Goal: Task Accomplishment & Management: Use online tool/utility

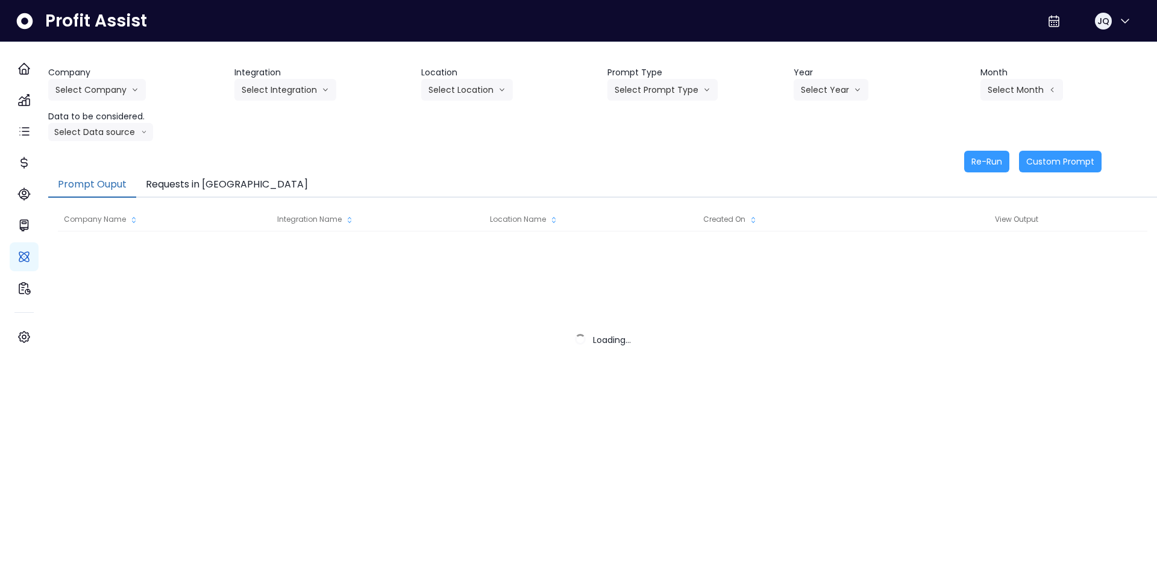
click at [294, 135] on div "Company Select Company Integration Select Integration Location Select Location …" at bounding box center [602, 103] width 1109 height 75
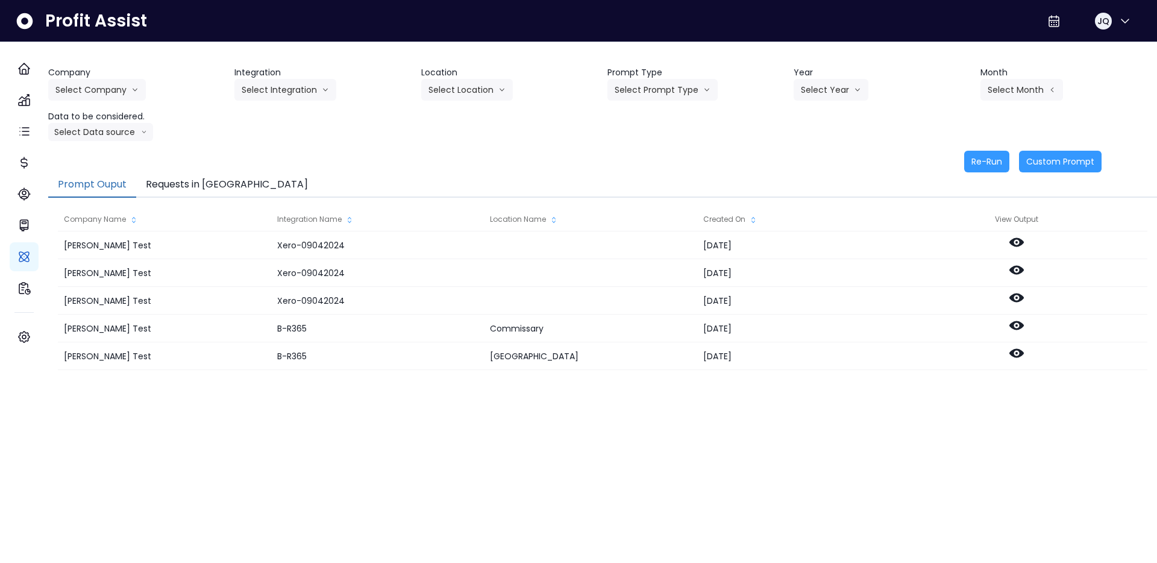
click at [294, 135] on div "Company Select Company [PERSON_NAME] Test [PERSON_NAME] Bakery SpotOn Demo Test…" at bounding box center [602, 103] width 1109 height 75
click at [144, 55] on div "Company Select Company [PERSON_NAME] Test [PERSON_NAME] Bakery SpotOn Demo Test…" at bounding box center [602, 265] width 1109 height 446
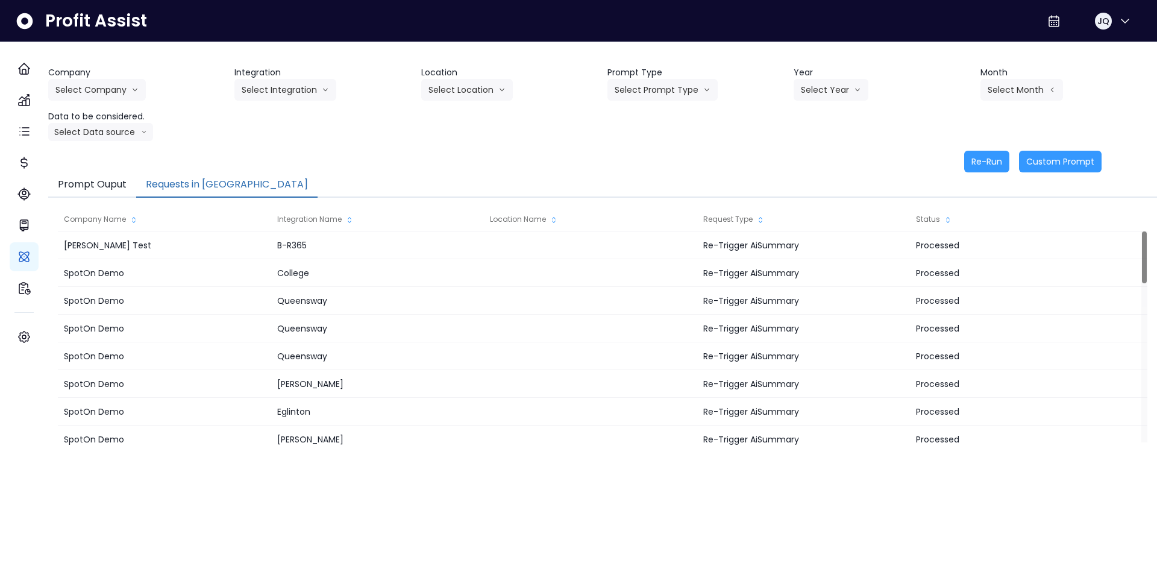
click at [208, 178] on button "Requests in [GEOGRAPHIC_DATA]" at bounding box center [226, 184] width 181 height 25
click at [133, 87] on button "Select Company" at bounding box center [97, 90] width 98 height 22
click at [117, 117] on span "[PERSON_NAME] Test" at bounding box center [98, 115] width 87 height 12
click at [336, 88] on button "Select Integration" at bounding box center [285, 90] width 102 height 22
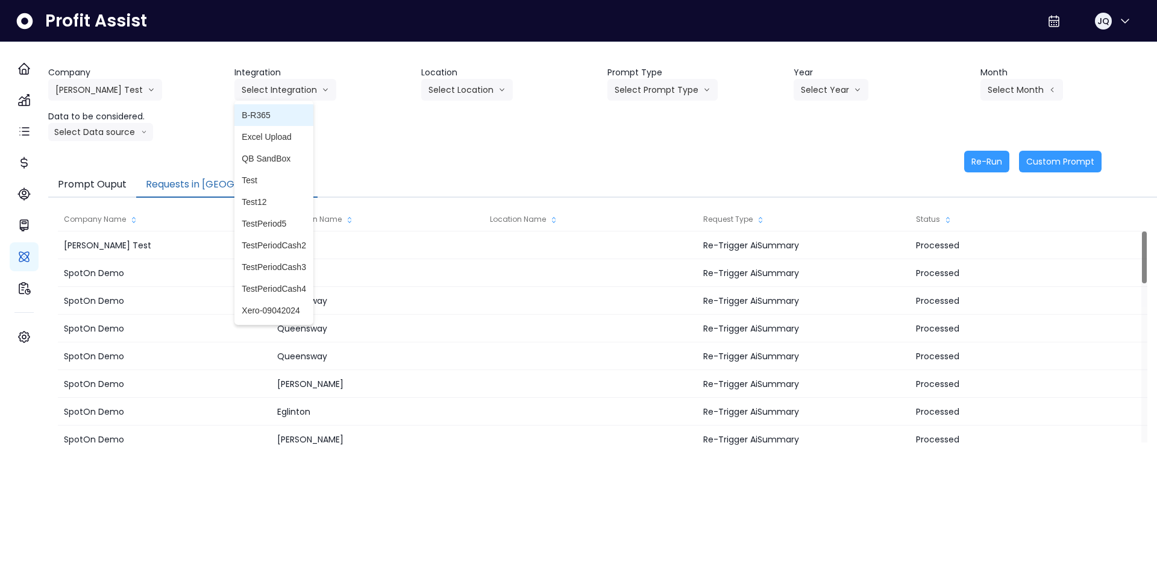
click at [297, 118] on span "B-R365" at bounding box center [274, 115] width 64 height 12
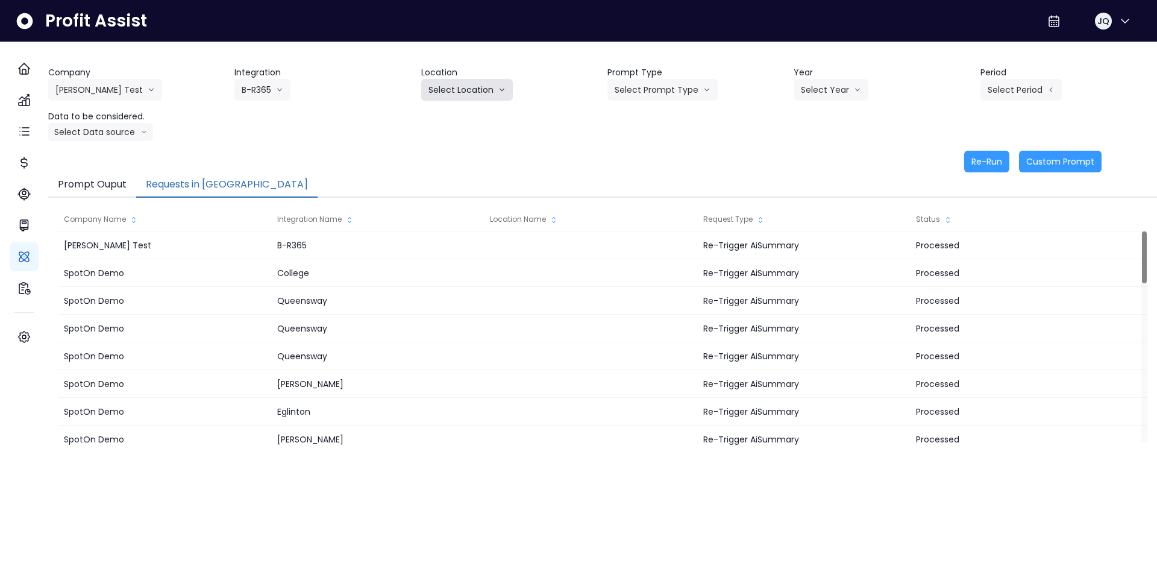
click at [501, 84] on icon "arrow down line" at bounding box center [501, 90] width 7 height 12
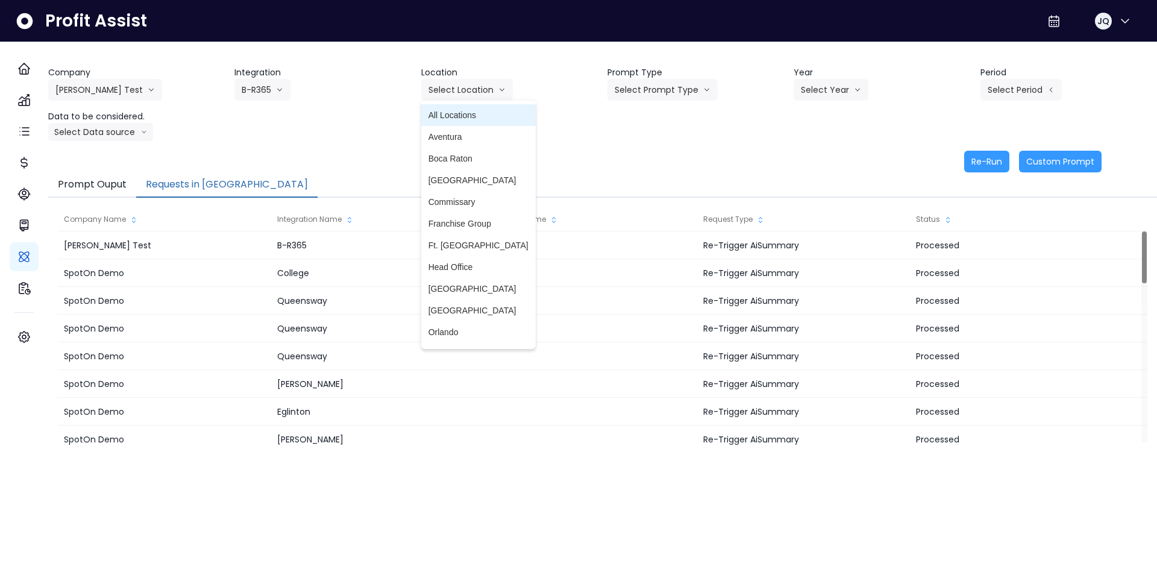
click at [485, 110] on span "All Locations" at bounding box center [478, 115] width 100 height 12
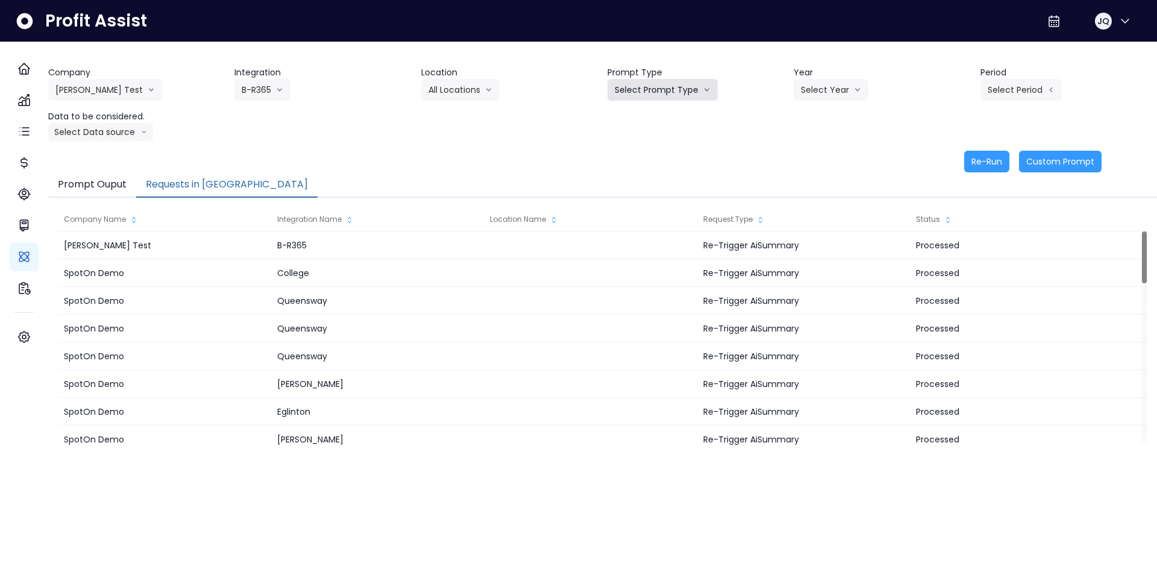
click at [659, 98] on button "Select Prompt Type" at bounding box center [662, 90] width 110 height 22
click at [673, 134] on span "Error Task" at bounding box center [649, 137] width 68 height 12
click at [653, 89] on button "Error Task" at bounding box center [640, 90] width 67 height 22
click at [806, 108] on div "Company Hardik Test Hardik Test koras Bakery SpotOn Demo TestLOCATION Integrati…" at bounding box center [602, 103] width 1109 height 75
click at [821, 98] on button "Select Year" at bounding box center [831, 90] width 75 height 22
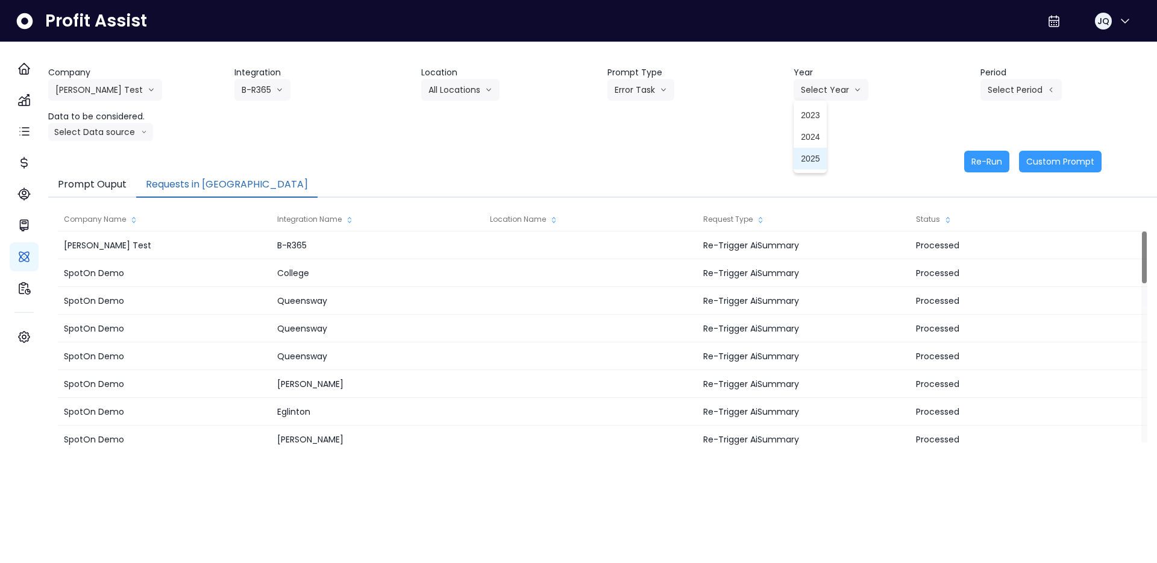
click at [810, 158] on span "2025" at bounding box center [810, 158] width 19 height 12
click at [1008, 98] on button "Select Period" at bounding box center [1020, 90] width 81 height 22
click at [961, 218] on span "P7" at bounding box center [965, 224] width 15 height 12
click at [133, 137] on button "Select Data source" at bounding box center [100, 132] width 105 height 18
click at [128, 157] on span "Comparison overtime" at bounding box center [95, 155] width 80 height 12
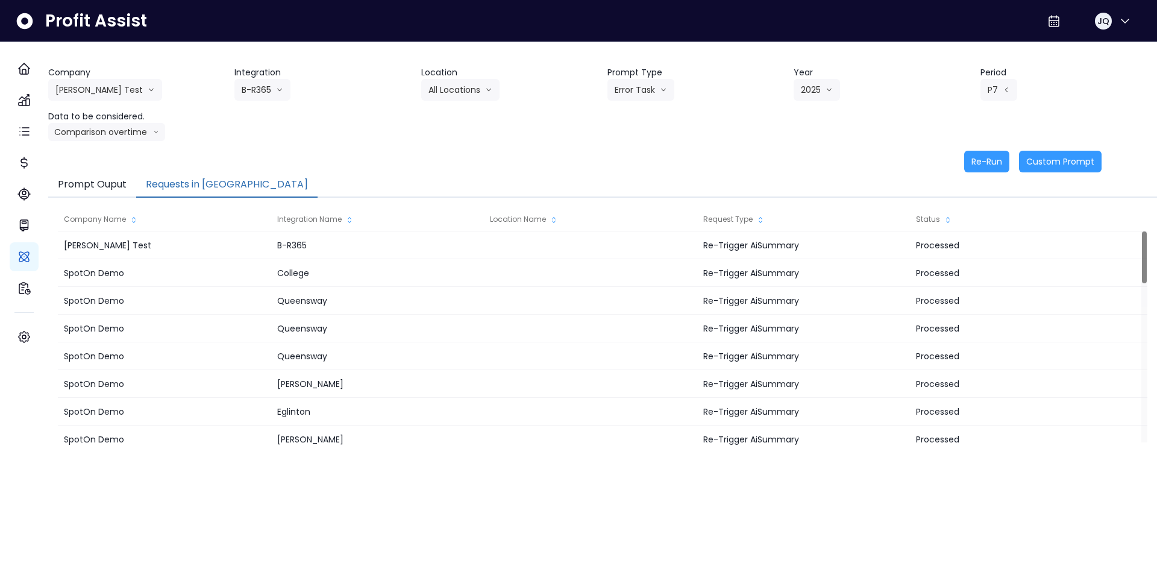
click at [322, 128] on div "Company Hardik Test Hardik Test koras Bakery SpotOn Demo TestLOCATION Integrati…" at bounding box center [602, 103] width 1109 height 75
click at [971, 168] on button "Re-Run" at bounding box center [986, 162] width 45 height 22
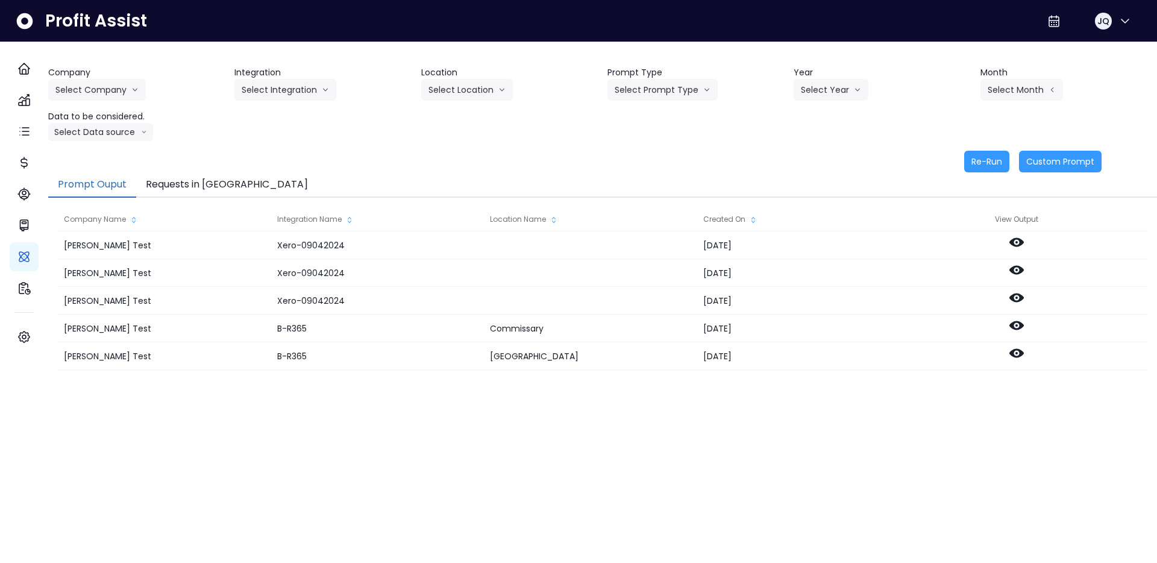
click at [195, 184] on button "Requests in [GEOGRAPHIC_DATA]" at bounding box center [226, 184] width 181 height 25
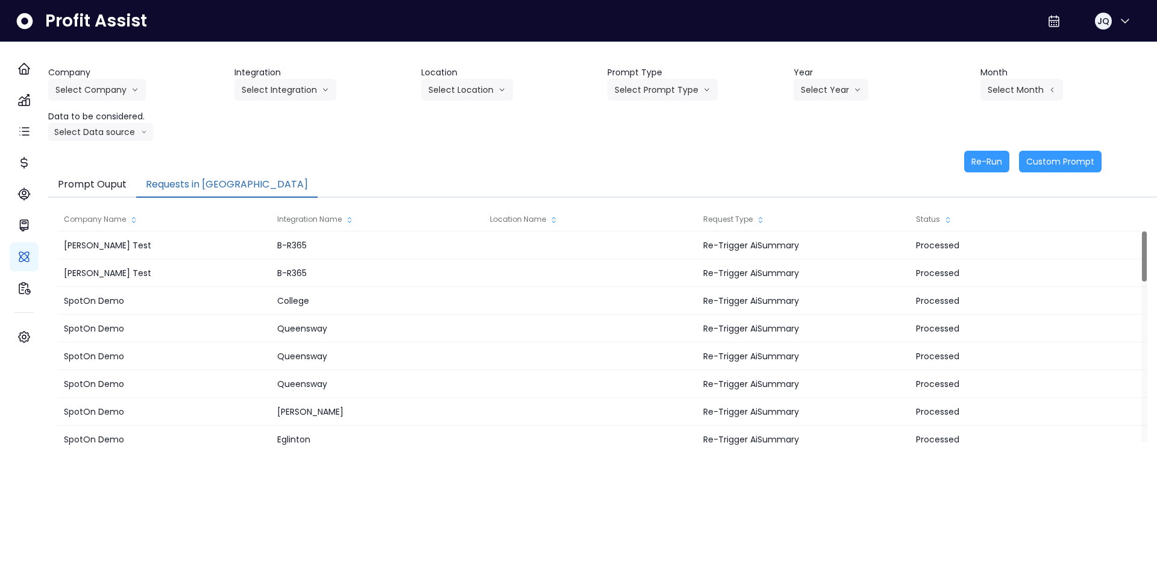
click at [228, 189] on button "Requests in [GEOGRAPHIC_DATA]" at bounding box center [226, 184] width 181 height 25
click at [250, 152] on div "Re-Run Custom Prompt" at bounding box center [574, 162] width 1053 height 22
click at [139, 88] on icon "arrow down line" at bounding box center [134, 90] width 7 height 12
click at [102, 121] on span "[PERSON_NAME] Test" at bounding box center [98, 115] width 87 height 12
click at [319, 92] on button "Select Integration" at bounding box center [285, 90] width 102 height 22
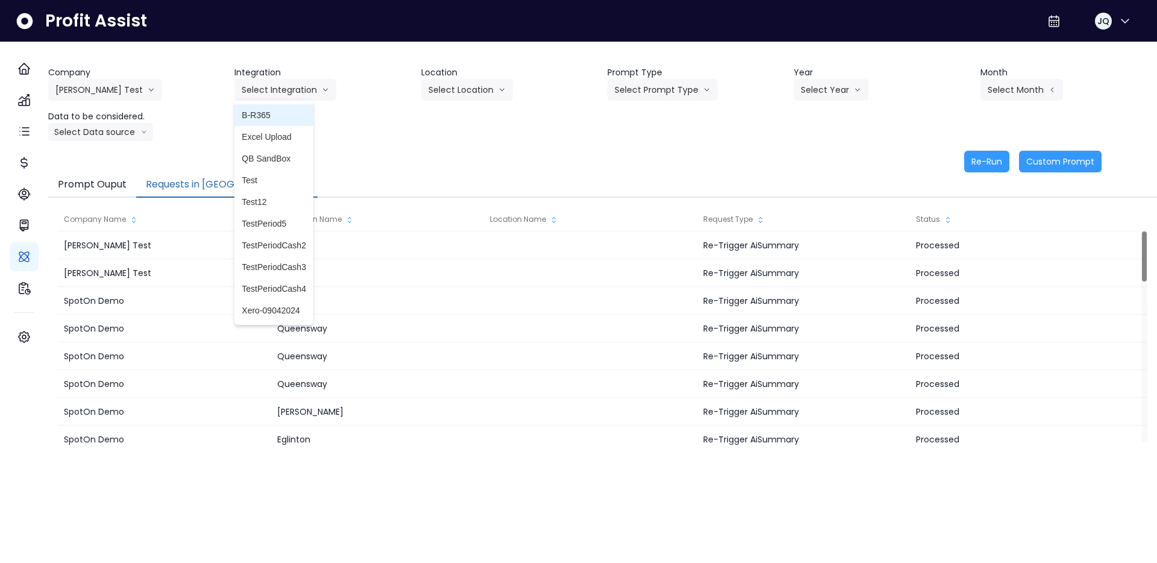
click at [283, 118] on span "B-R365" at bounding box center [274, 115] width 64 height 12
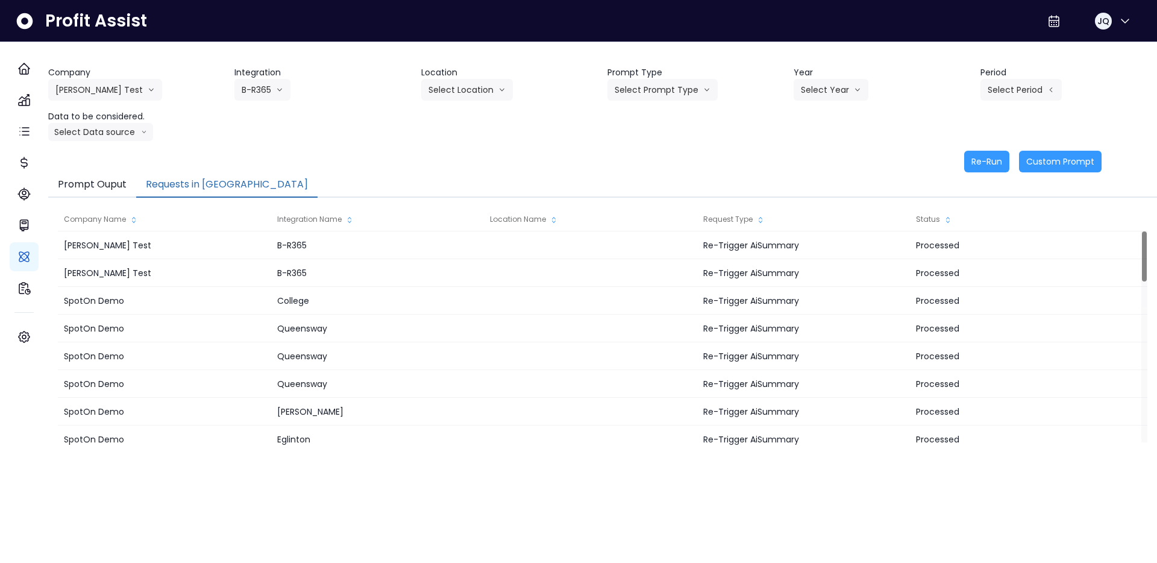
click at [447, 101] on div "Company Hardik Test Hardik Test koras Bakery SpotOn Demo TestLOCATION Integrati…" at bounding box center [602, 103] width 1109 height 75
click at [450, 99] on button "Select Location" at bounding box center [467, 90] width 92 height 22
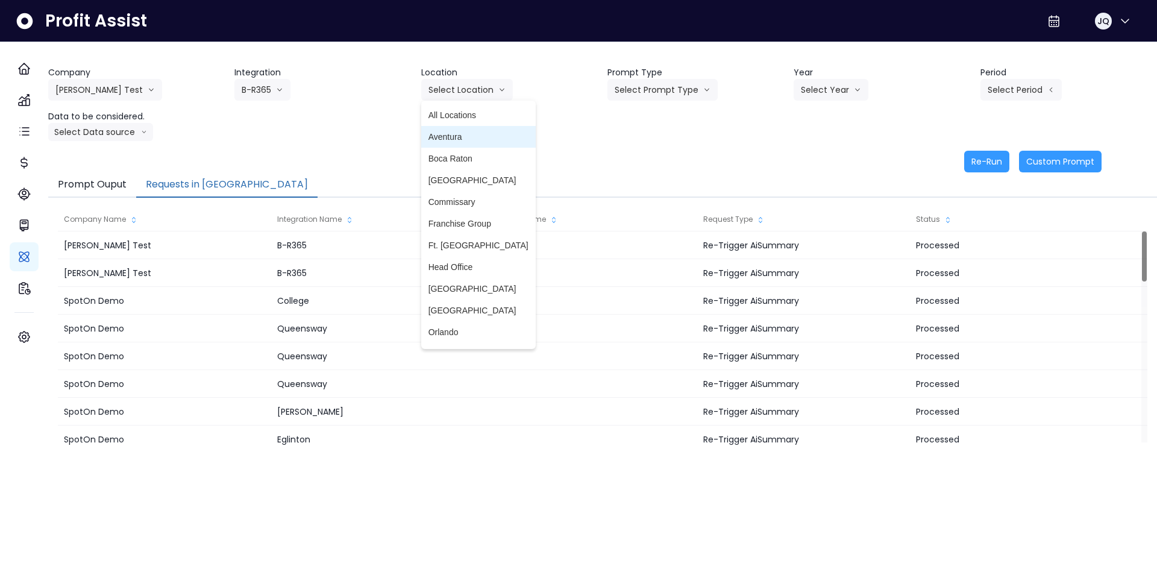
click at [451, 124] on li "All Locations" at bounding box center [478, 115] width 115 height 22
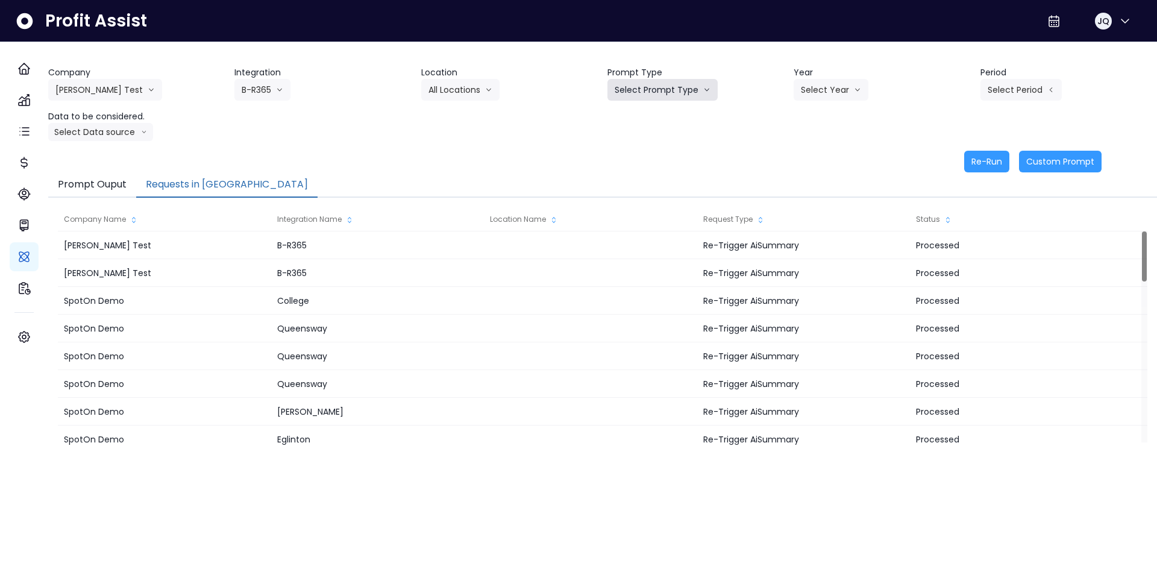
click at [651, 85] on button "Select Prompt Type" at bounding box center [662, 90] width 110 height 22
click at [679, 119] on span "Monthly Summary" at bounding box center [649, 115] width 68 height 12
click at [679, 94] on button "Monthly Summary" at bounding box center [659, 90] width 104 height 22
click at [829, 81] on button "Select Year" at bounding box center [831, 90] width 75 height 22
click at [819, 157] on li "2025" at bounding box center [810, 159] width 33 height 22
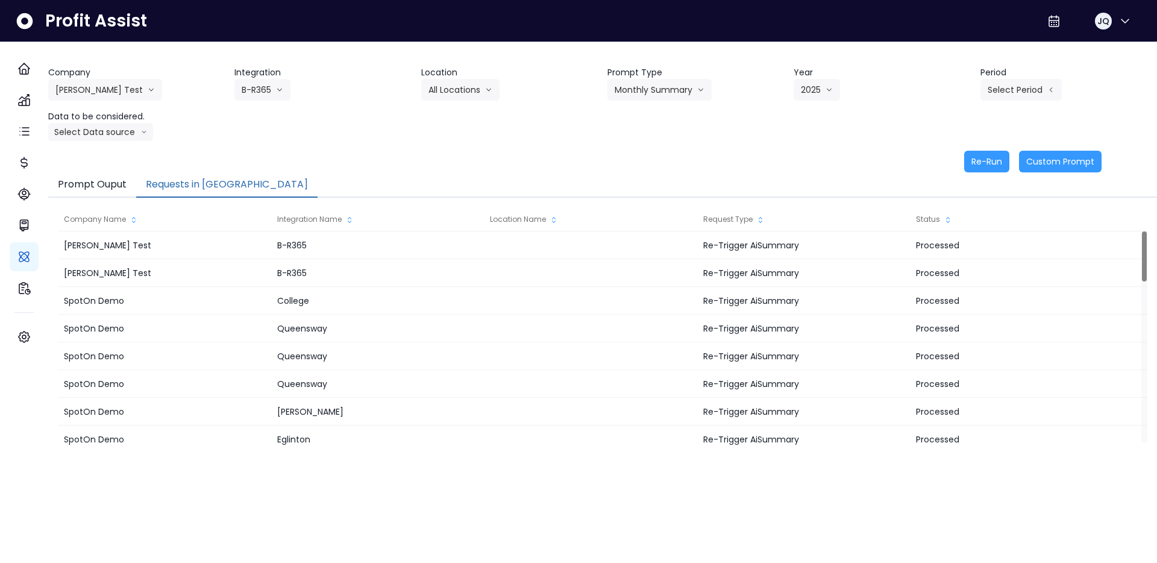
click at [1002, 76] on header "Period" at bounding box center [1068, 72] width 177 height 13
click at [1004, 83] on button "Select Period" at bounding box center [1020, 90] width 81 height 22
click at [958, 222] on span "P7" at bounding box center [965, 224] width 15 height 12
click at [91, 123] on button "Select Data source" at bounding box center [100, 132] width 105 height 18
click at [92, 177] on span "Location Analysis" at bounding box center [95, 177] width 80 height 12
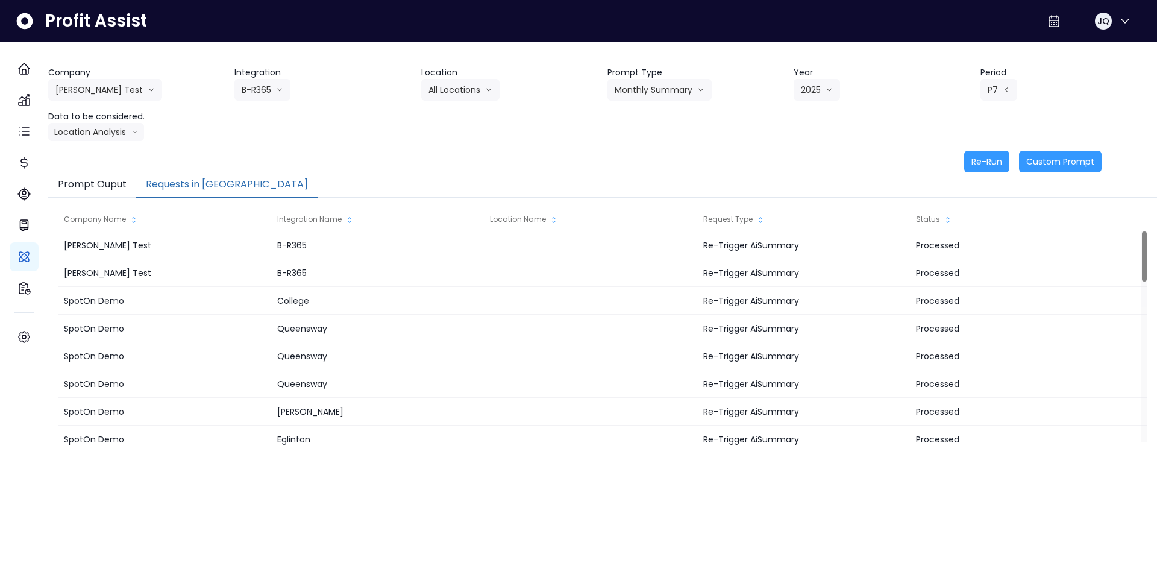
click at [503, 141] on div "Company Hardik Test Hardik Test koras Bakery SpotOn Demo TestLOCATION Integrati…" at bounding box center [602, 119] width 1109 height 106
click at [986, 159] on button "Re-Run" at bounding box center [986, 162] width 45 height 22
